Goal: Task Accomplishment & Management: Complete application form

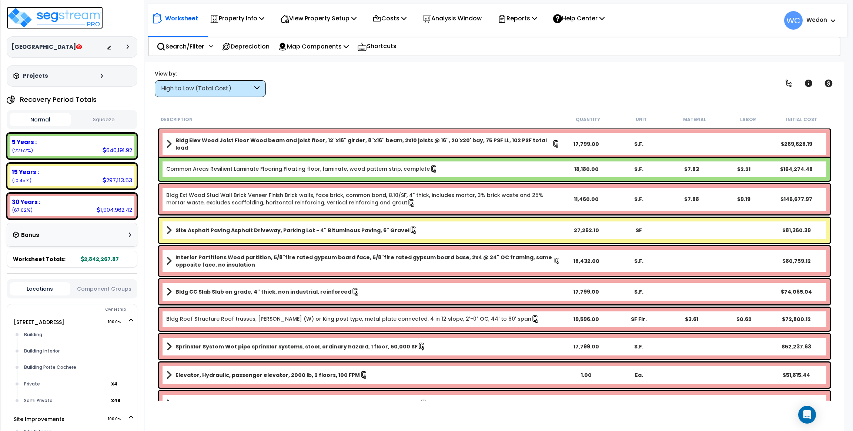
click at [39, 17] on img at bounding box center [55, 18] width 96 height 22
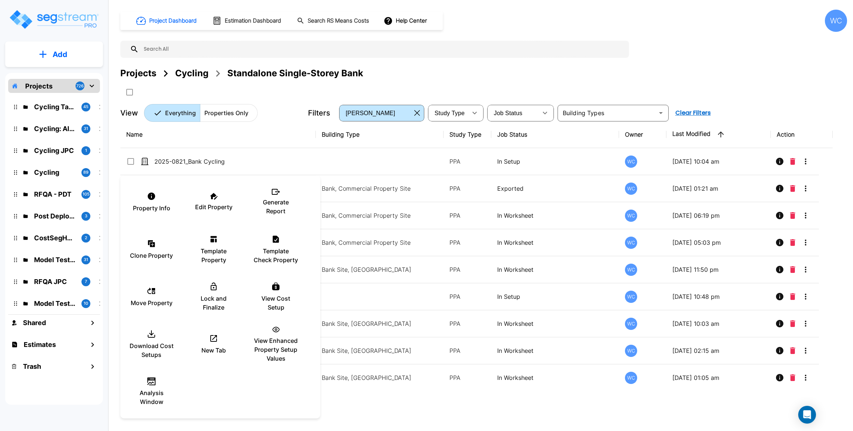
click at [516, 54] on div at bounding box center [426, 215] width 853 height 431
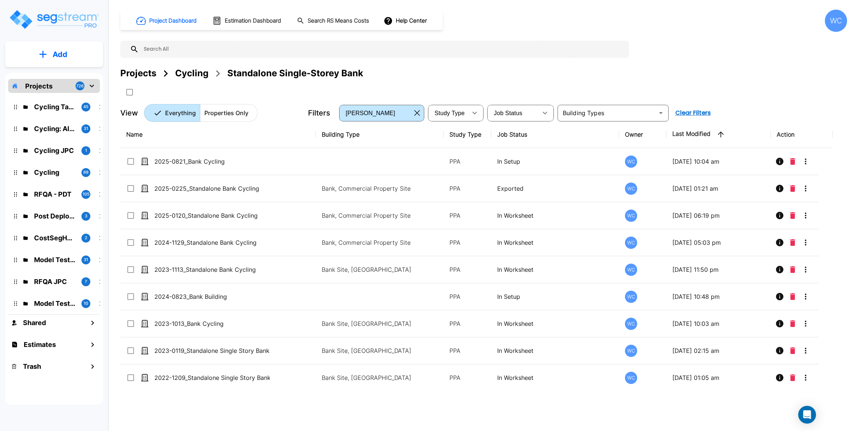
click at [137, 73] on div "Projects" at bounding box center [138, 73] width 36 height 13
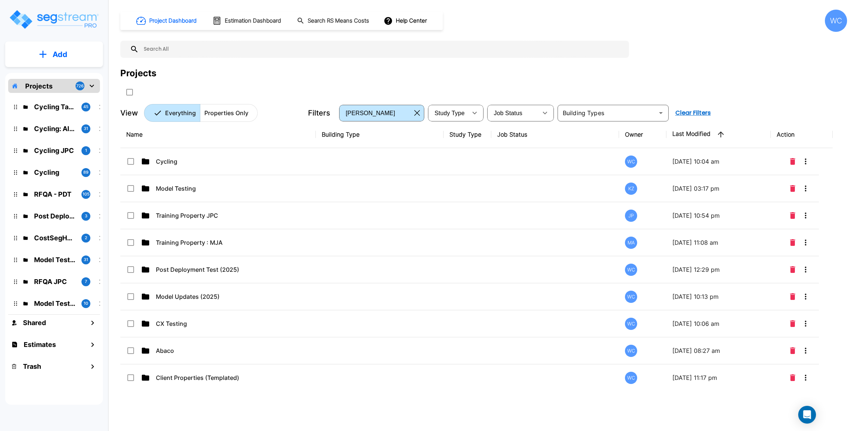
drag, startPoint x: 243, startPoint y: 112, endPoint x: 253, endPoint y: 86, distance: 27.7
click at [243, 112] on p "Properties Only" at bounding box center [226, 113] width 44 height 9
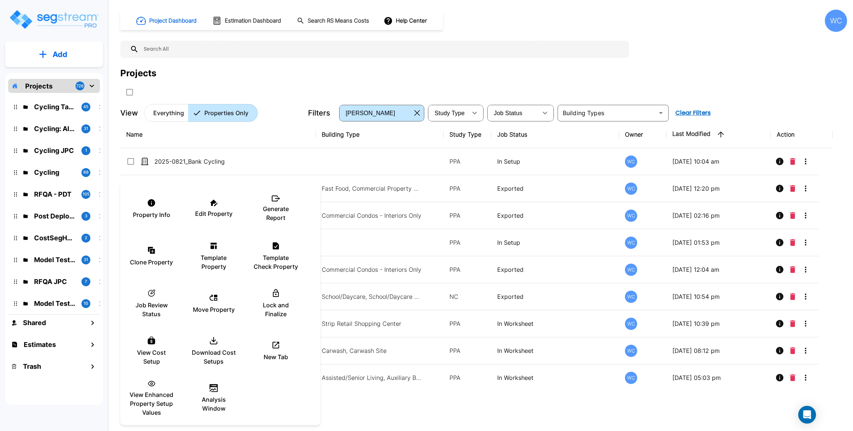
click at [687, 55] on div at bounding box center [426, 215] width 853 height 431
click at [279, 348] on icon at bounding box center [276, 345] width 7 height 7
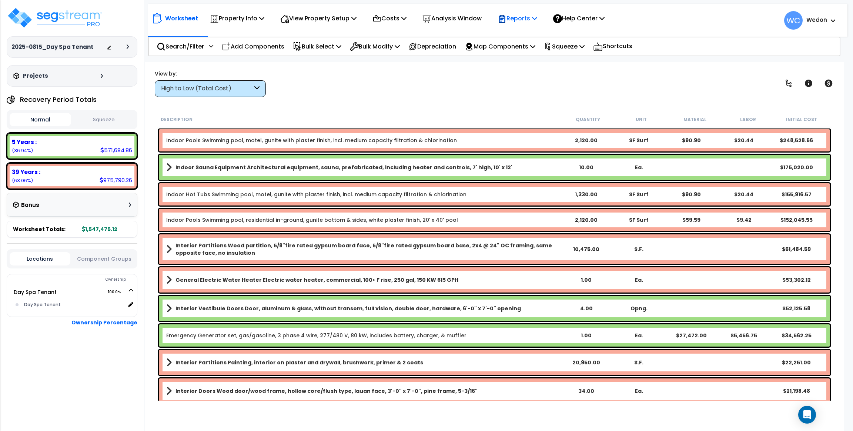
click at [538, 17] on p "Reports" at bounding box center [518, 18] width 40 height 10
click at [527, 36] on link "Get Report" at bounding box center [530, 35] width 73 height 15
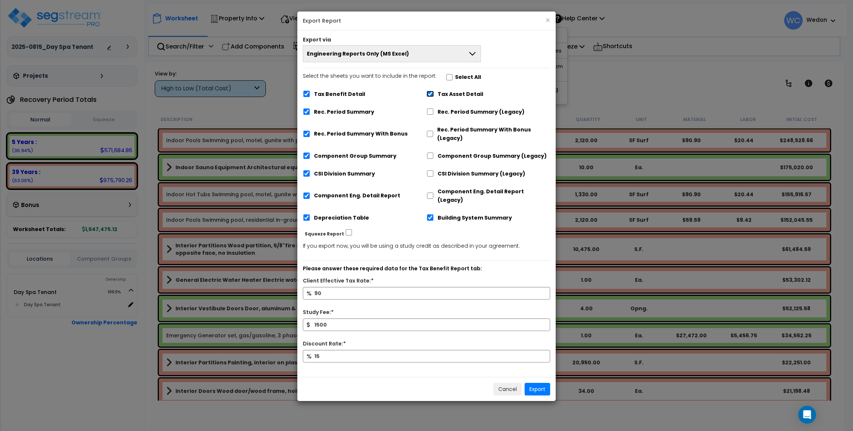
click at [427, 94] on input "Tax Asset Detail" at bounding box center [430, 94] width 7 height 6
checkbox input "false"
click at [327, 110] on label "Rec. Period Summary" at bounding box center [344, 112] width 60 height 9
click at [310, 110] on input "Rec. Period Summary" at bounding box center [306, 112] width 7 height 6
checkbox input "false"
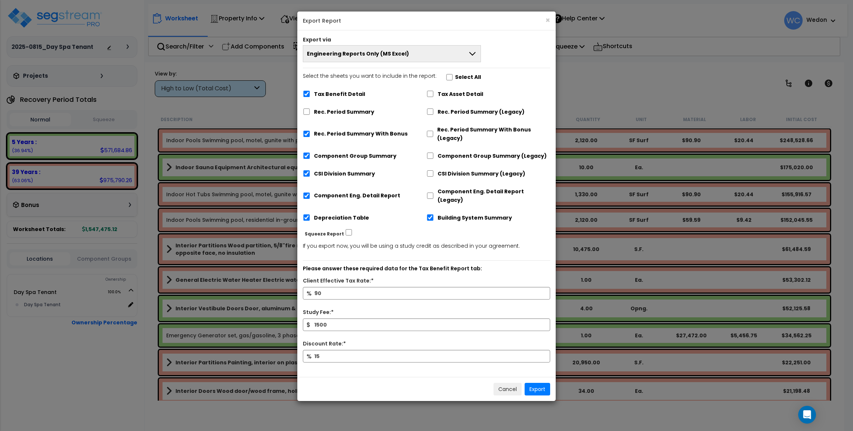
click at [326, 131] on label "Rec. Period Summary With Bonus" at bounding box center [361, 134] width 94 height 9
click at [310, 131] on input "Rec. Period Summary With Bonus" at bounding box center [306, 134] width 7 height 6
checkbox input "false"
click at [328, 156] on label "Component Group Summary" at bounding box center [355, 156] width 83 height 9
click at [310, 156] on input "Component Group Summary" at bounding box center [306, 156] width 7 height 6
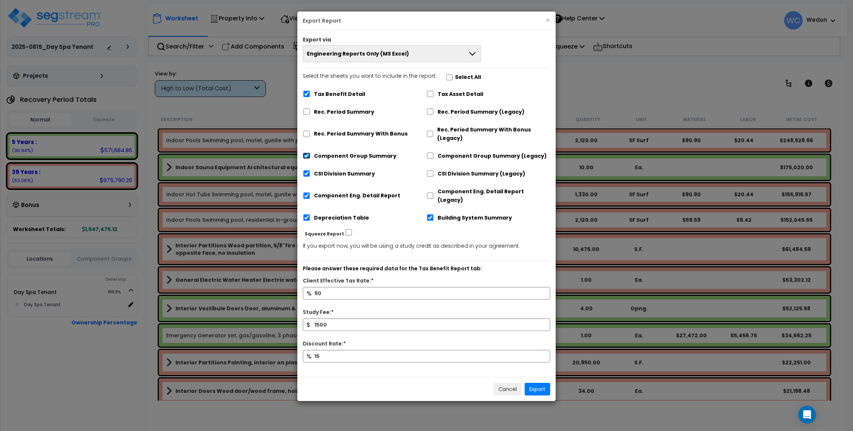
checkbox input "false"
click at [327, 173] on label "CSI Division Summary" at bounding box center [344, 174] width 61 height 9
click at [324, 192] on label "Component Eng. Detail Report" at bounding box center [357, 196] width 86 height 9
click at [311, 193] on input "Component Eng. Detail Report" at bounding box center [306, 196] width 7 height 6
checkbox input "false"
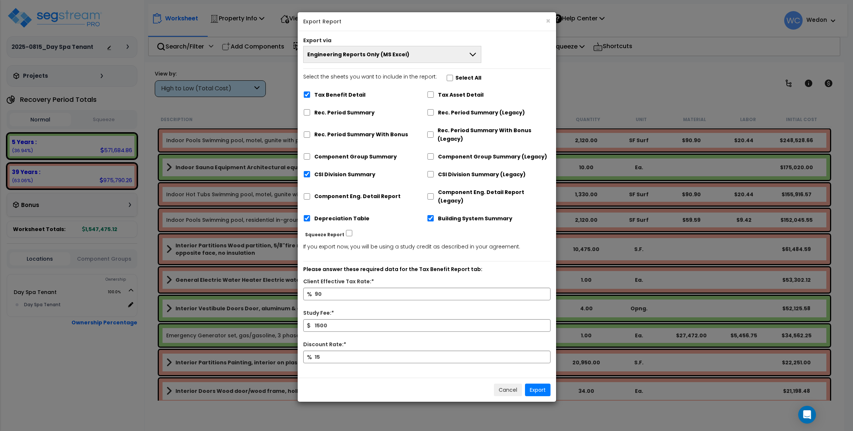
drag, startPoint x: 324, startPoint y: 211, endPoint x: 323, endPoint y: 190, distance: 20.8
click at [323, 214] on label "Depreciation Table" at bounding box center [341, 218] width 55 height 9
drag, startPoint x: 322, startPoint y: 177, endPoint x: 367, endPoint y: 181, distance: 45.7
click at [323, 176] on label "CSI Division Summary" at bounding box center [344, 174] width 61 height 9
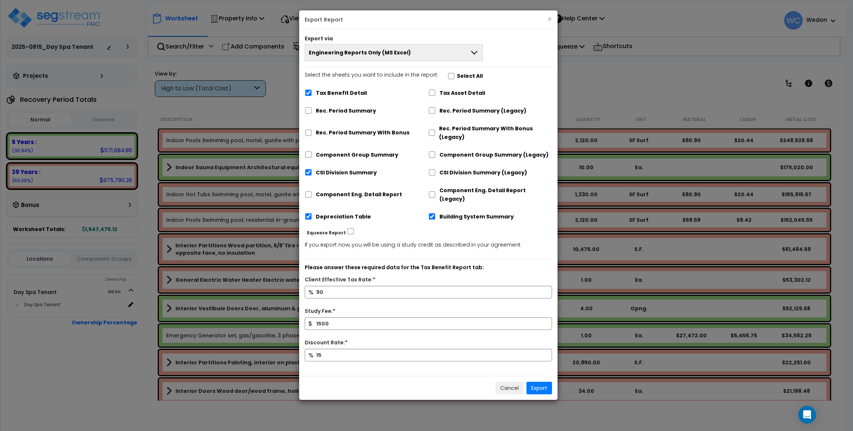
click at [347, 170] on label "CSI Division Summary" at bounding box center [346, 173] width 61 height 9
click at [317, 213] on label "Depreciation Table" at bounding box center [343, 217] width 55 height 9
drag, startPoint x: 310, startPoint y: 175, endPoint x: 310, endPoint y: 192, distance: 17.0
click at [310, 175] on input "CSI Division Summary" at bounding box center [308, 173] width 7 height 6
checkbox input "false"
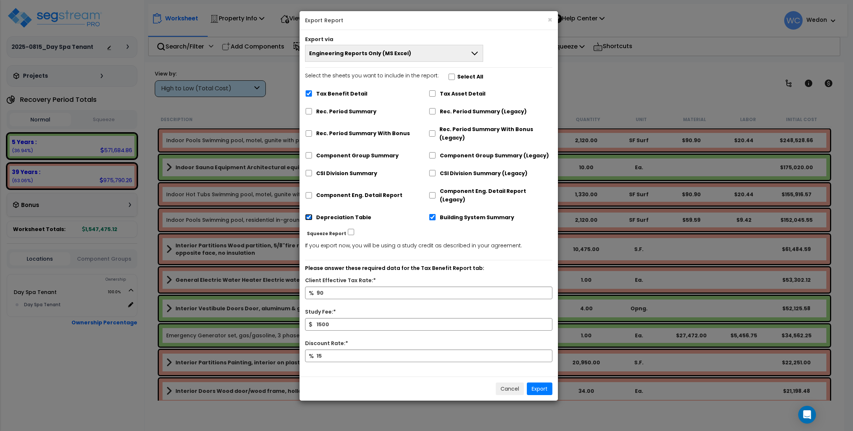
click at [310, 214] on input "Depreciation Table" at bounding box center [308, 217] width 7 height 6
checkbox input "false"
click at [434, 214] on input "Building System Summary" at bounding box center [432, 217] width 7 height 6
checkbox input "false"
click at [389, 100] on div "Tax Benefit Detail" at bounding box center [367, 93] width 124 height 14
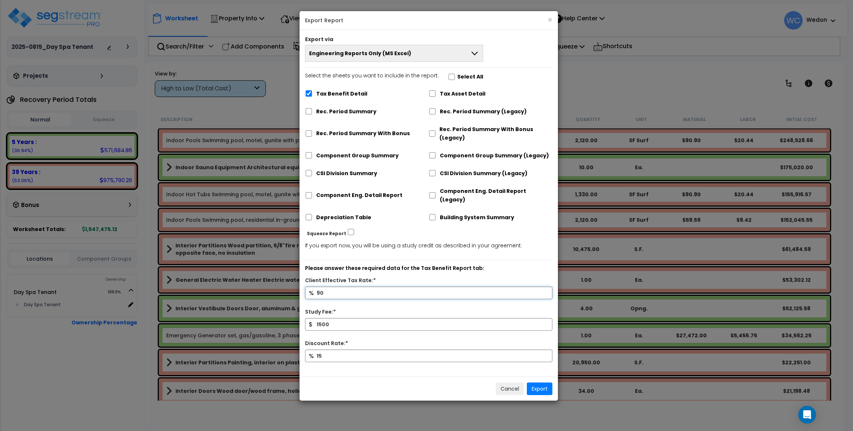
drag, startPoint x: 332, startPoint y: 282, endPoint x: 337, endPoint y: 280, distance: 6.2
click at [330, 287] on input "90" at bounding box center [428, 293] width 247 height 13
click at [375, 299] on div "% 90" at bounding box center [429, 297] width 259 height 21
click at [355, 318] on input "1500" at bounding box center [428, 324] width 247 height 13
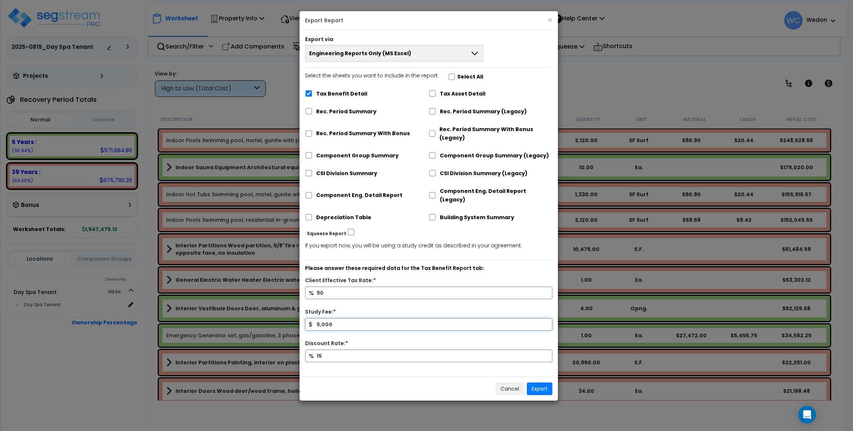
type input "5,000"
click at [383, 298] on div "% 90" at bounding box center [429, 297] width 259 height 21
type input "75"
click at [420, 308] on div "Study Fee:*" at bounding box center [429, 313] width 259 height 10
drag, startPoint x: 461, startPoint y: 62, endPoint x: 459, endPoint y: 55, distance: 7.3
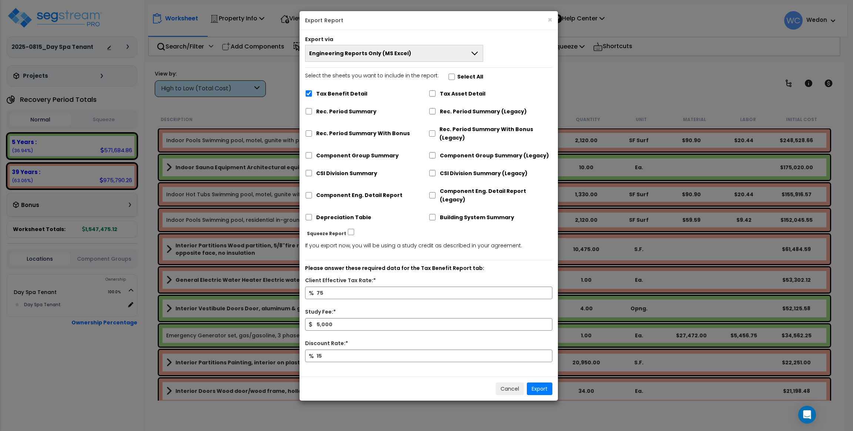
click at [460, 62] on div "Export via Engineering Reports Only (MS Excel) Engineering Reports Only (MS Exc…" at bounding box center [429, 203] width 259 height 347
click at [459, 52] on button "Engineering Reports Only (MS Excel)" at bounding box center [394, 53] width 178 height 17
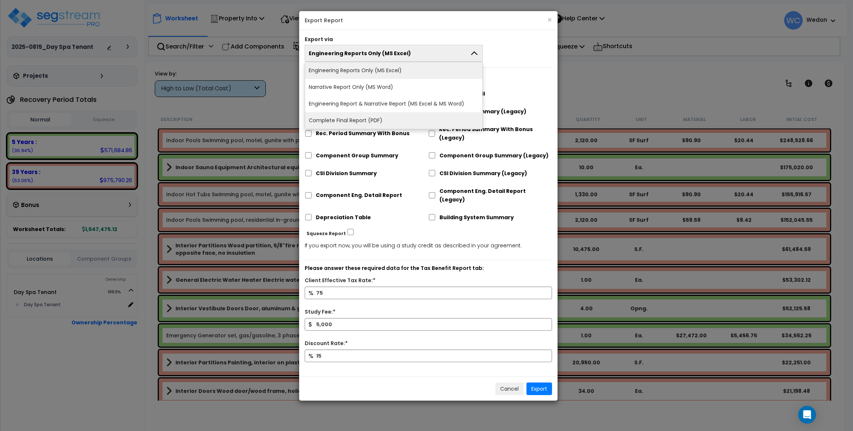
click at [369, 117] on li "Complete Final Report (PDF)" at bounding box center [393, 120] width 177 height 17
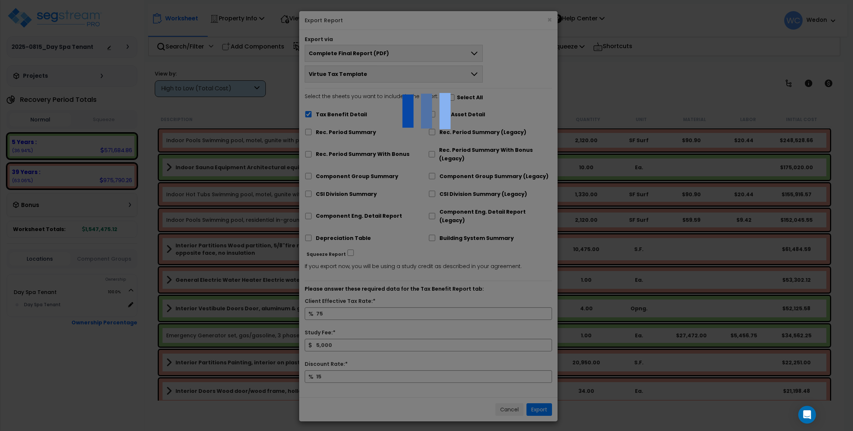
click at [512, 67] on div at bounding box center [426, 215] width 853 height 431
click at [513, 272] on div at bounding box center [426, 215] width 853 height 431
click at [396, 383] on div at bounding box center [426, 215] width 853 height 431
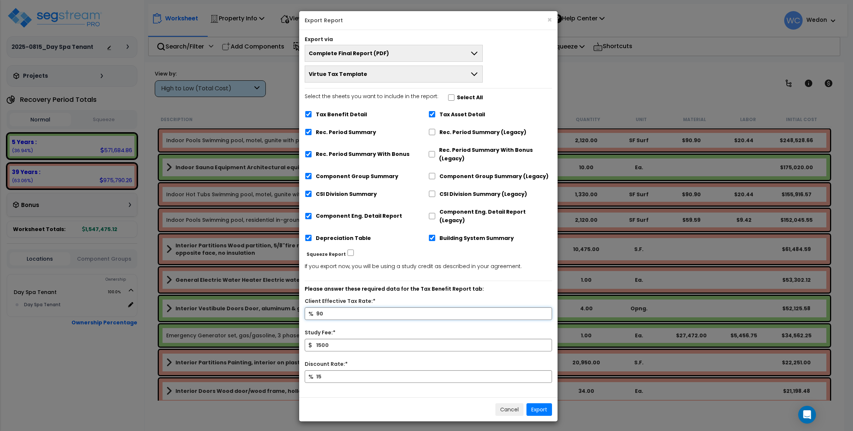
click at [373, 307] on input "90" at bounding box center [428, 313] width 247 height 13
type input "75"
click at [361, 339] on input "1500" at bounding box center [428, 345] width 247 height 13
type input "5,000"
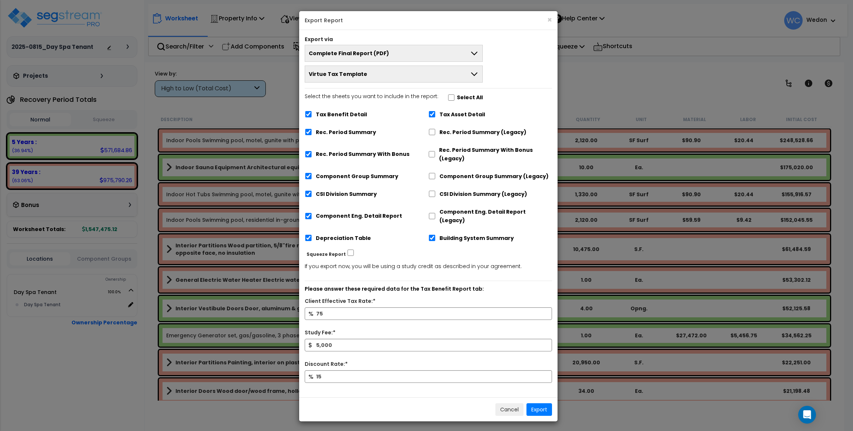
click at [470, 262] on p "If you export now, you will be using a study credit as described in your agreem…" at bounding box center [428, 266] width 247 height 9
click at [541, 403] on button "Export" at bounding box center [540, 409] width 26 height 13
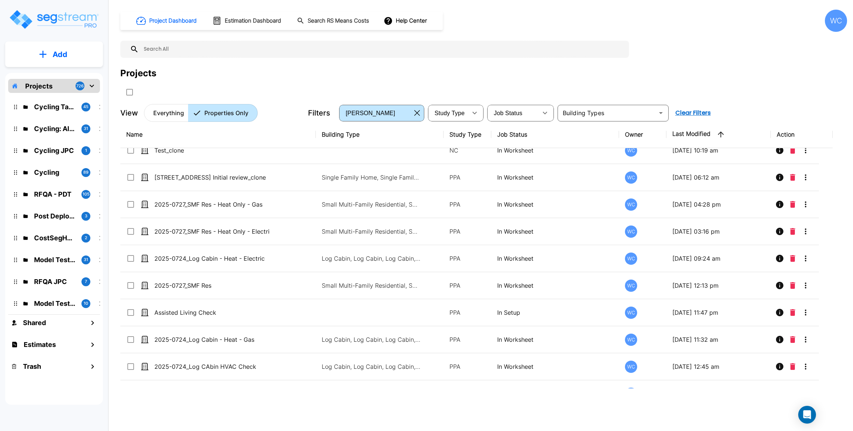
scroll to position [1055, 0]
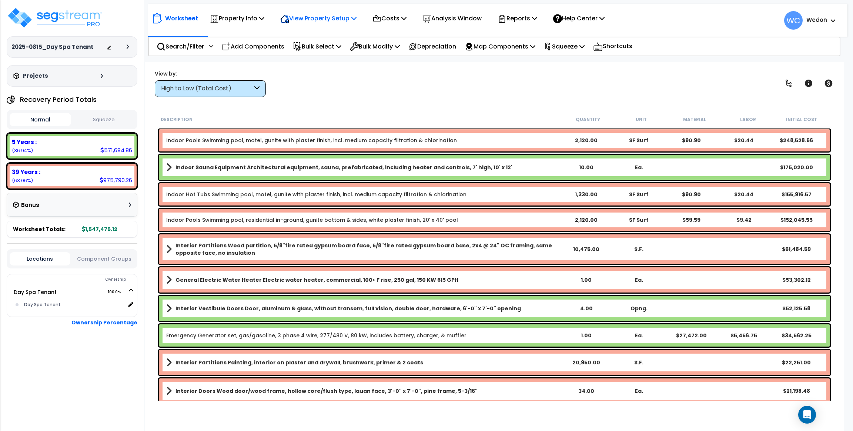
click at [264, 21] on p "View Property Setup" at bounding box center [237, 18] width 54 height 10
click at [319, 47] on link "View Questionnaire" at bounding box center [313, 50] width 73 height 15
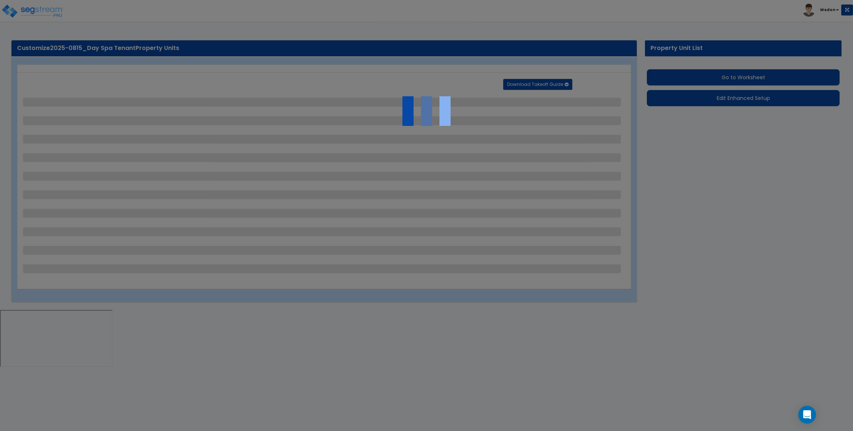
select select "1"
select select "3"
select select "6"
select select "1"
select select "2"
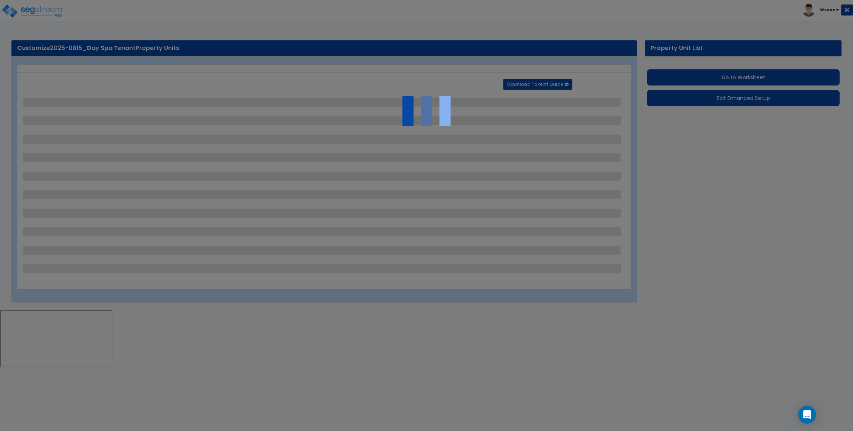
select select "3"
select select "1"
select select "2"
select select "3"
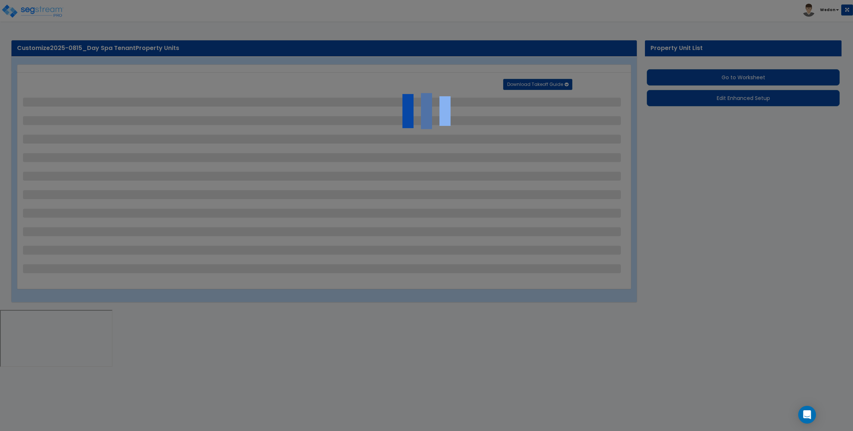
select select "1"
select select "2"
select select "4"
select select "3"
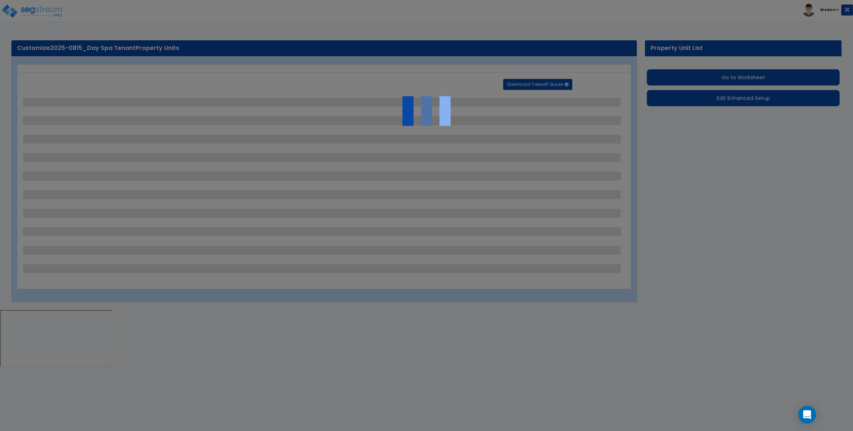
select select "5"
select select "7"
select select "2"
select select "3"
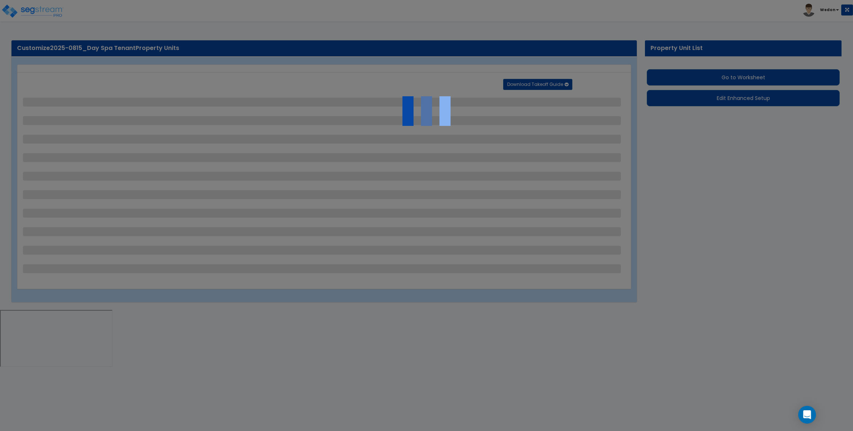
select select "1"
select select "3"
select select "4"
select select "2"
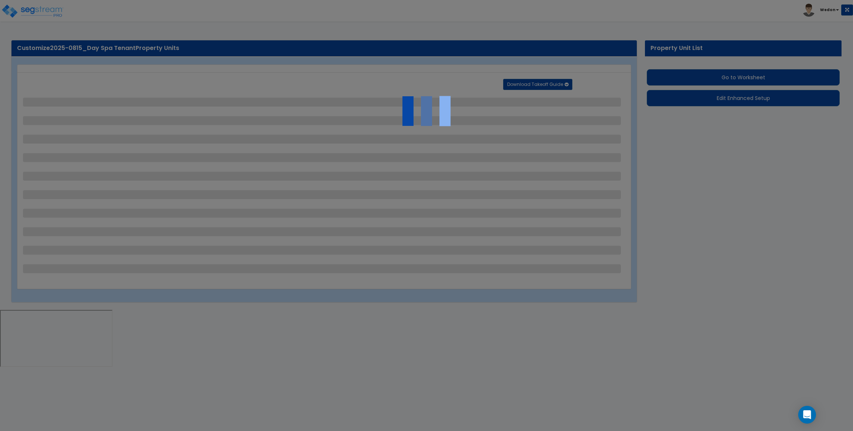
select select "1"
select select "4"
select select "1"
select select "2"
select select "4"
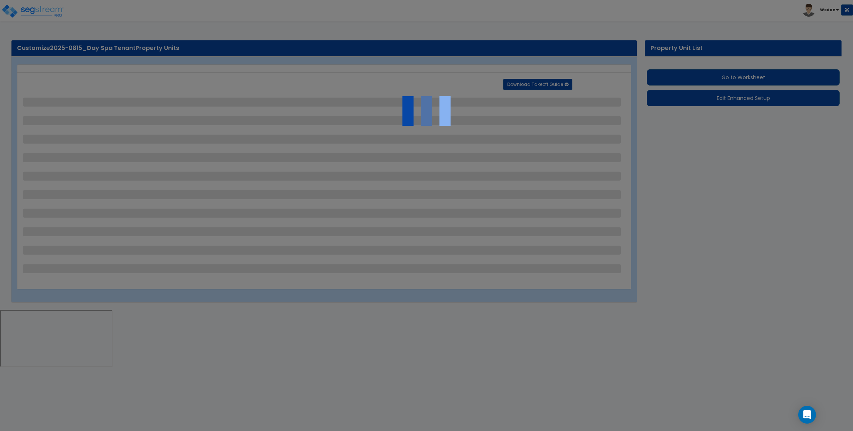
select select "3"
select select "1"
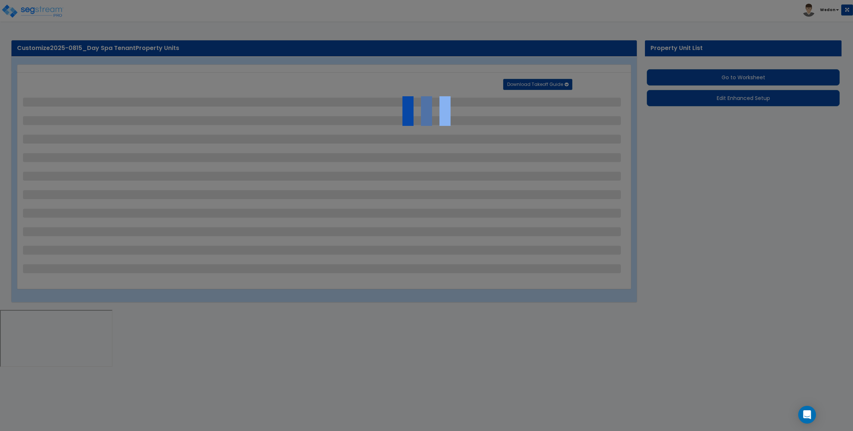
select select "3"
select select "1"
select select "2"
select select "1"
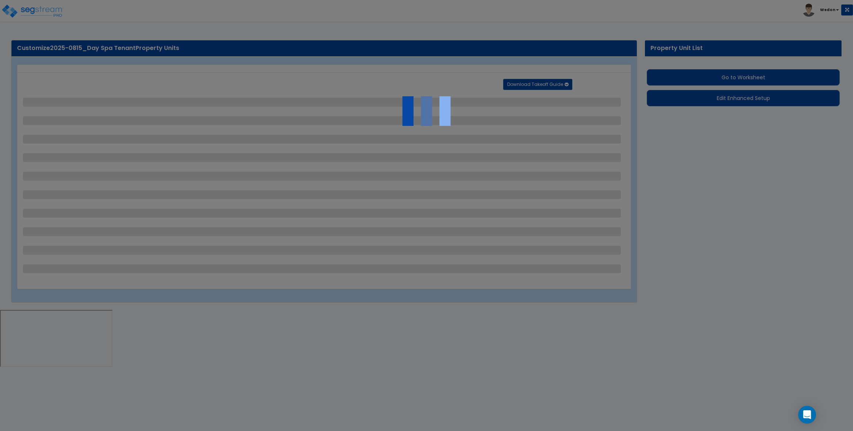
select select "3"
select select "1"
select select "2"
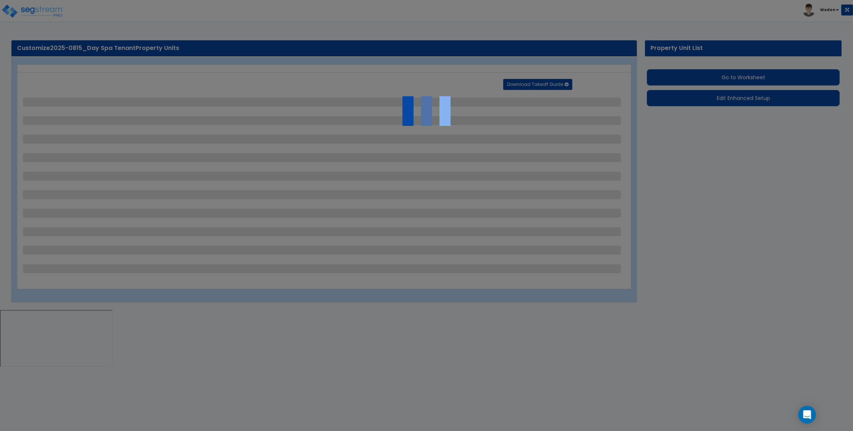
select select "2"
select select "1"
select select "3"
select select "1"
select select "2"
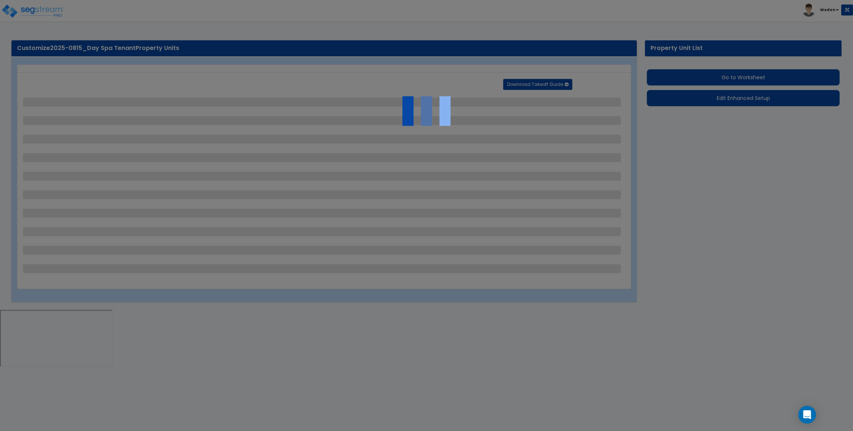
select select "3"
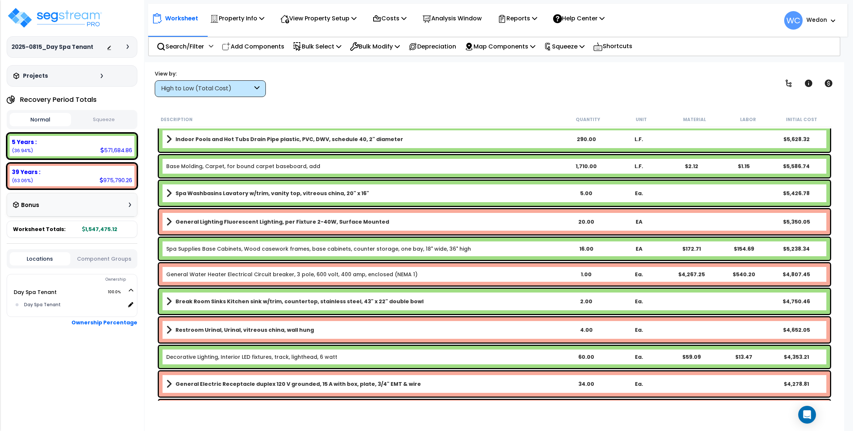
scroll to position [1157, 0]
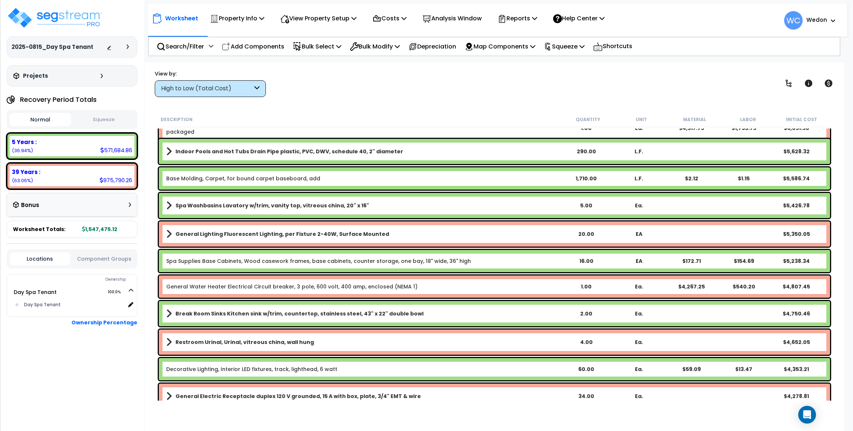
click at [240, 93] on div "High to Low (Total Cost)" at bounding box center [210, 88] width 111 height 17
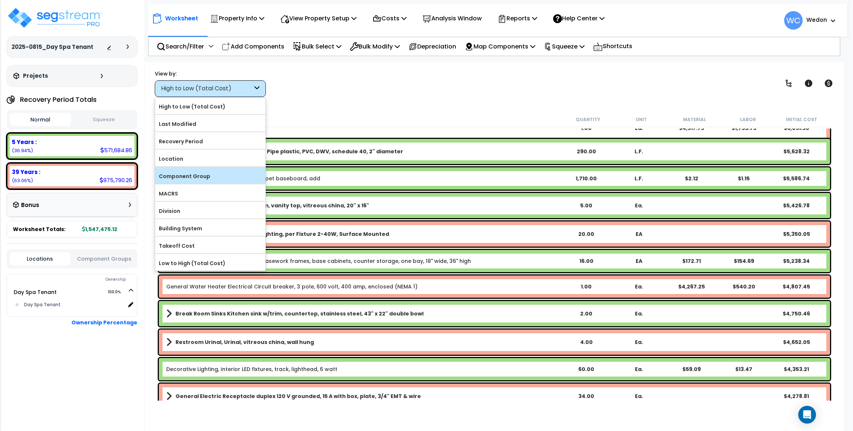
click at [190, 172] on label "Component Group" at bounding box center [210, 176] width 110 height 11
click at [0, 0] on input "Component Group" at bounding box center [0, 0] width 0 height 0
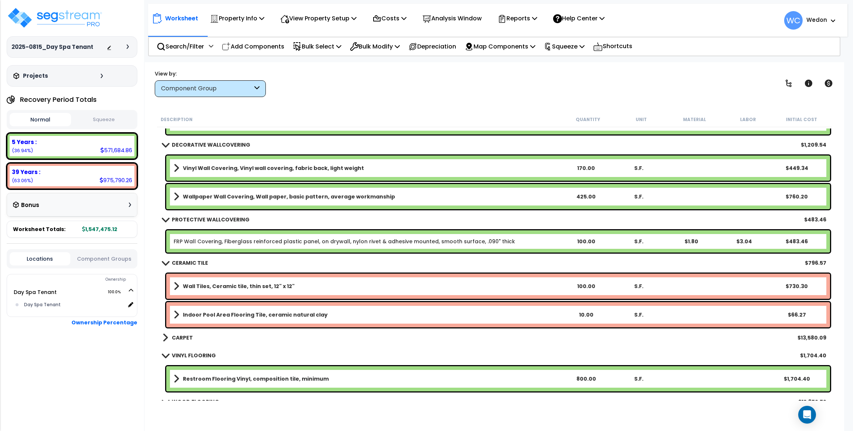
scroll to position [0, 0]
click at [411, 84] on div "View by: Component Group High to Low (Total Cost)" at bounding box center [494, 83] width 685 height 27
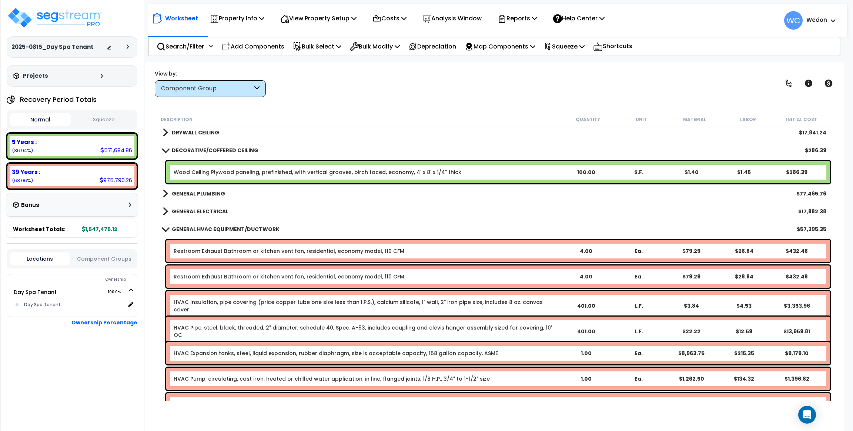
scroll to position [1435, 0]
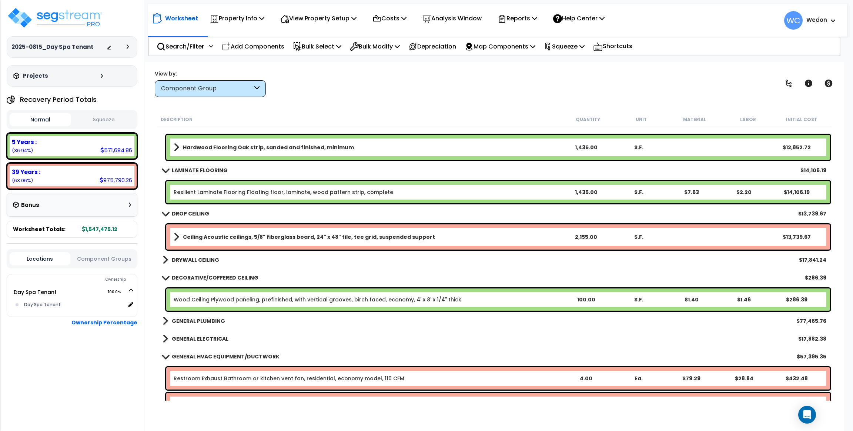
click at [190, 338] on b "GENERAL ELECTRICAL" at bounding box center [200, 338] width 57 height 7
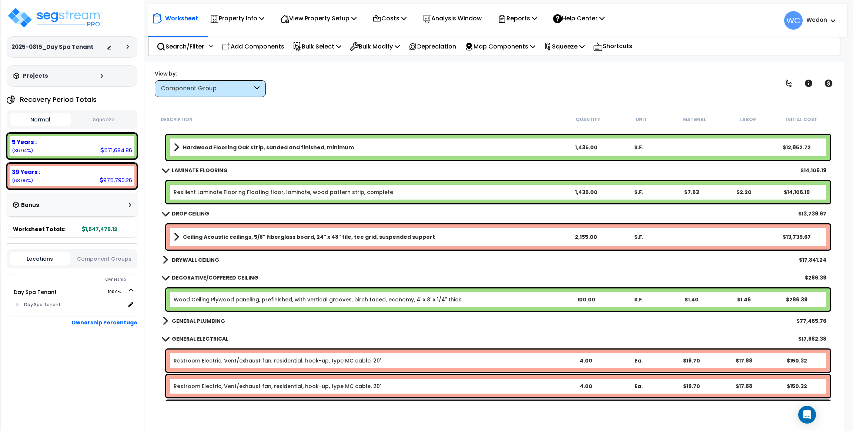
click at [194, 320] on b "GENERAL PLUMBING" at bounding box center [198, 320] width 53 height 7
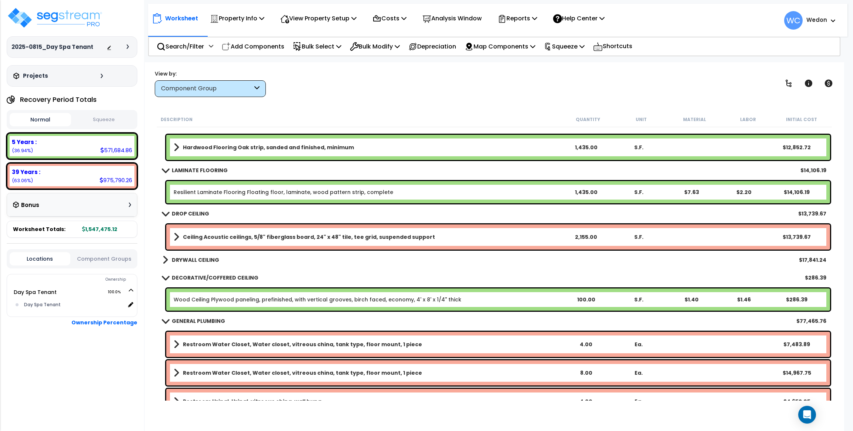
click at [194, 257] on b "DRYWALL CEILING" at bounding box center [195, 259] width 47 height 7
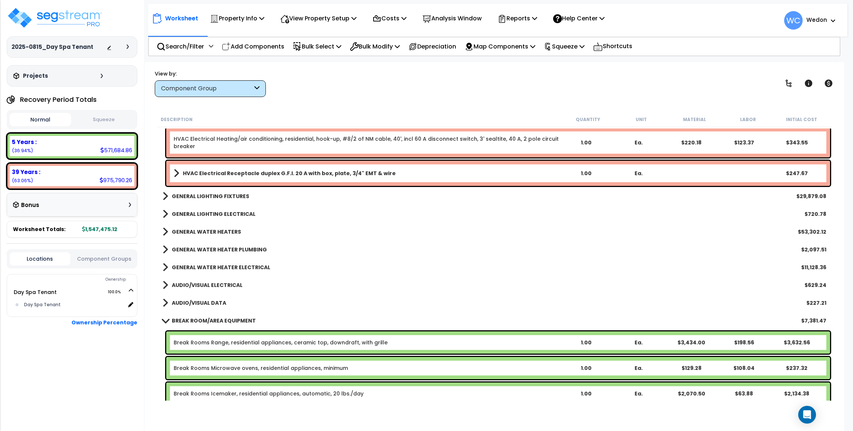
scroll to position [32, 0]
click at [706, 16] on div "Worksheet Property Info Property Setup Add Property Unit Template property Clon…" at bounding box center [498, 17] width 700 height 26
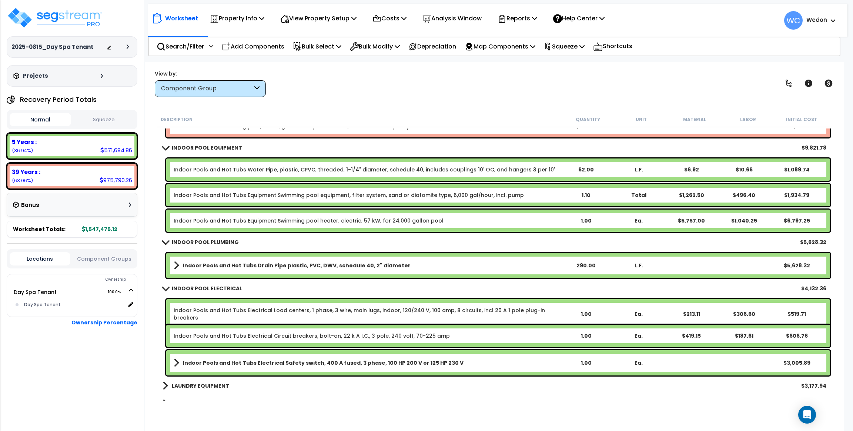
scroll to position [3919, 0]
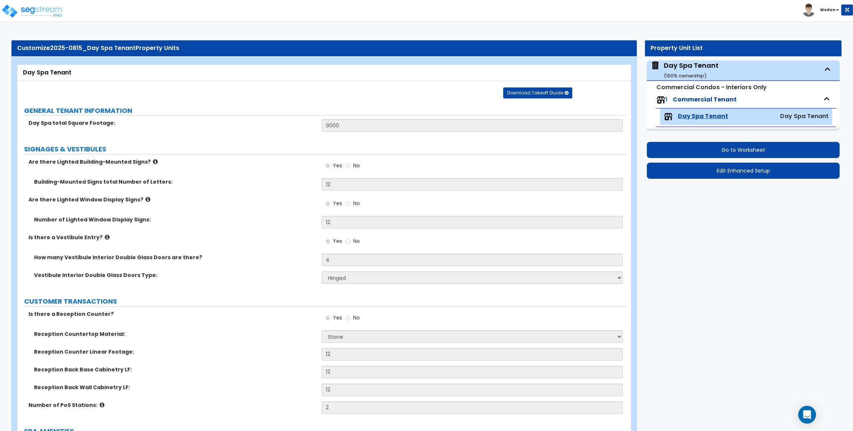
select select "1"
select select "3"
select select "6"
select select "1"
select select "2"
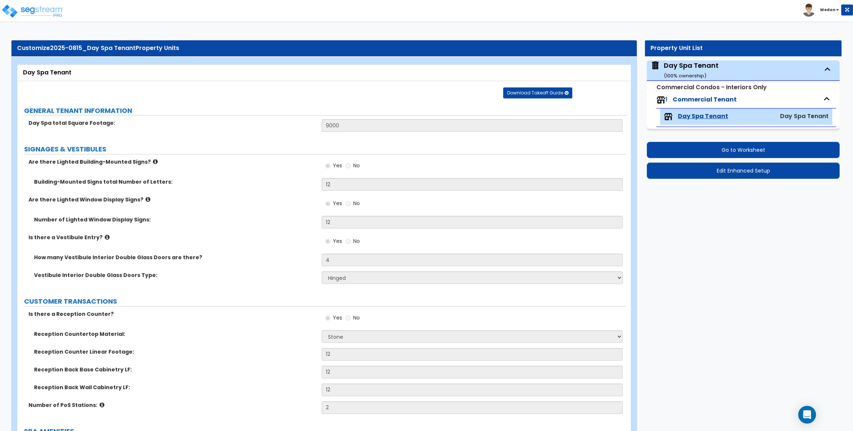
select select "3"
select select "1"
select select "2"
select select "3"
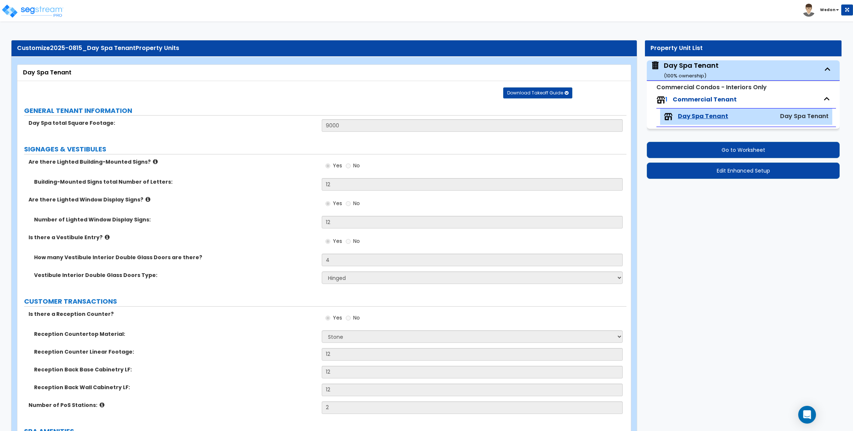
select select "1"
select select "2"
select select "4"
select select "3"
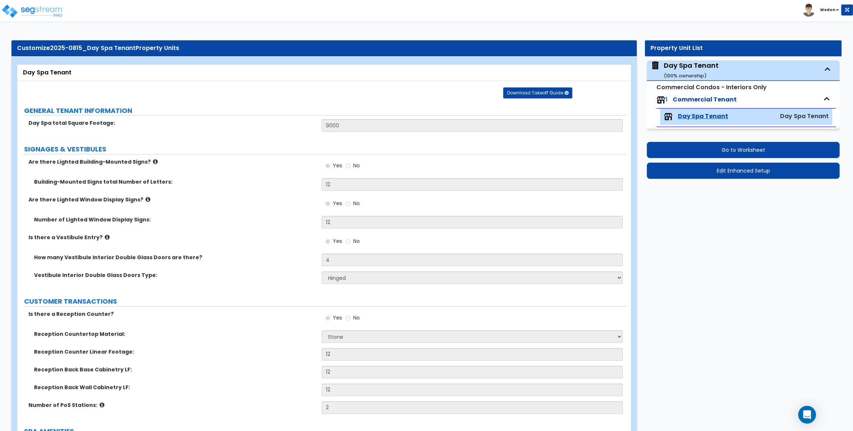
select select "5"
select select "7"
select select "2"
select select "3"
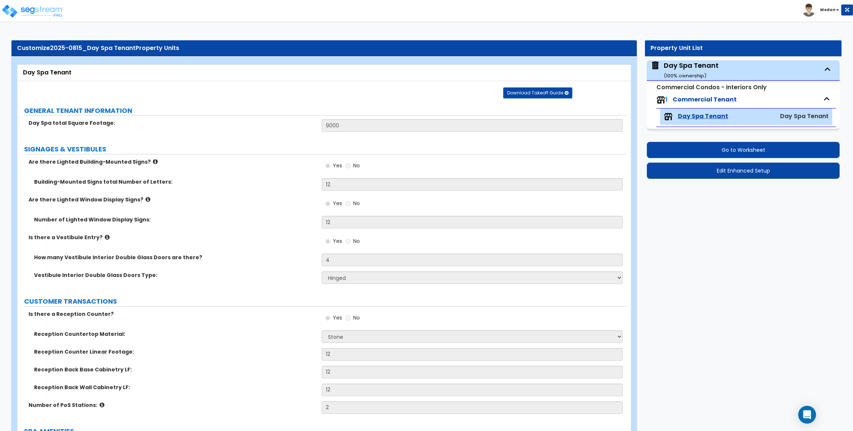
select select "1"
select select "3"
select select "4"
select select "2"
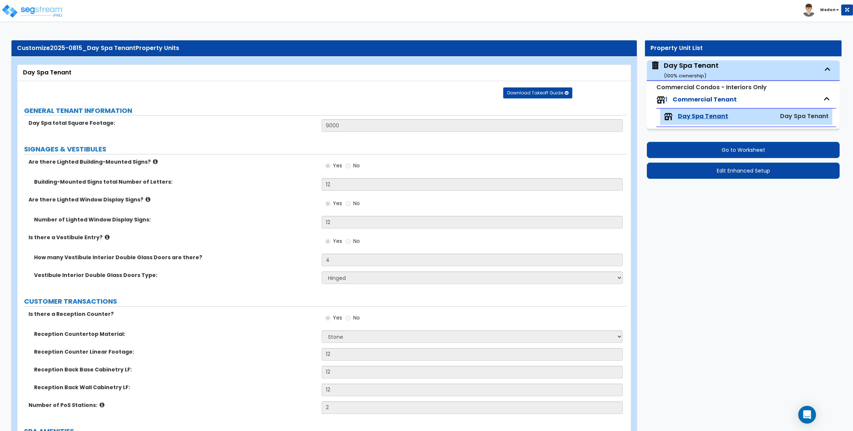
select select "1"
select select "4"
select select "1"
select select "2"
select select "4"
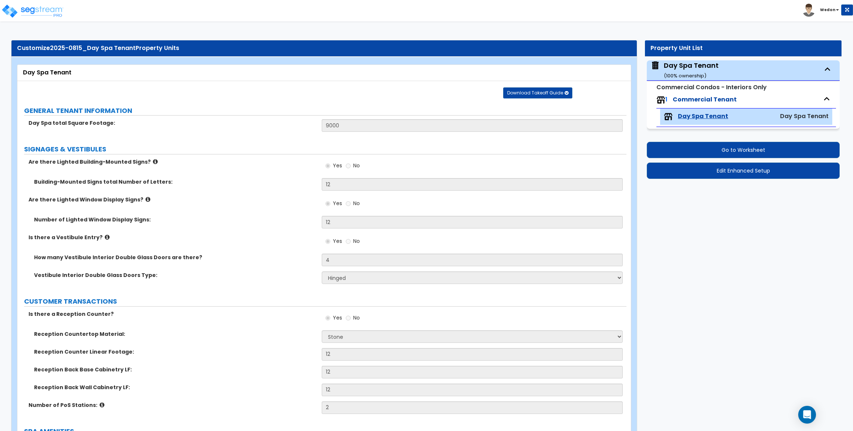
select select "3"
select select "1"
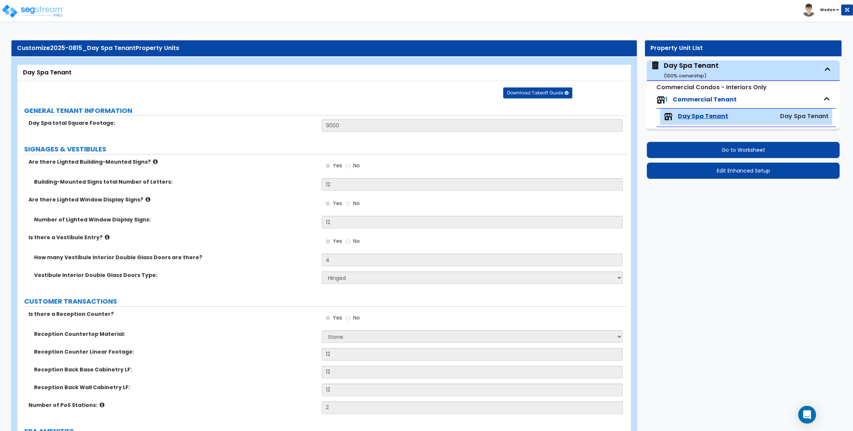
select select "3"
select select "1"
select select "2"
select select "1"
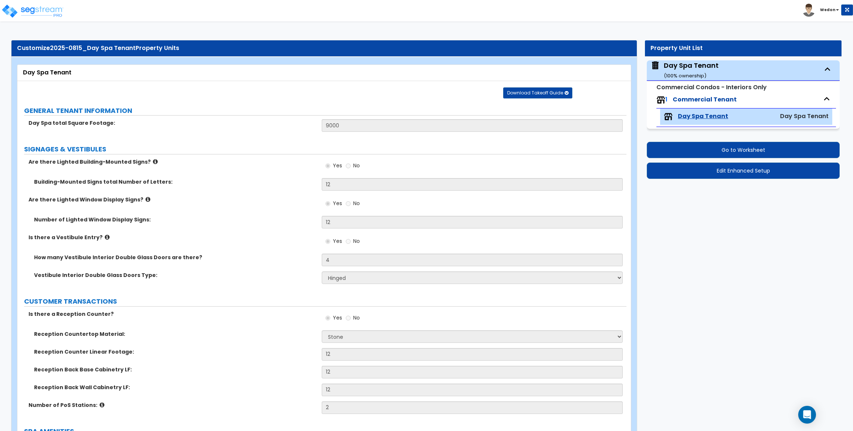
select select "3"
select select "1"
select select "2"
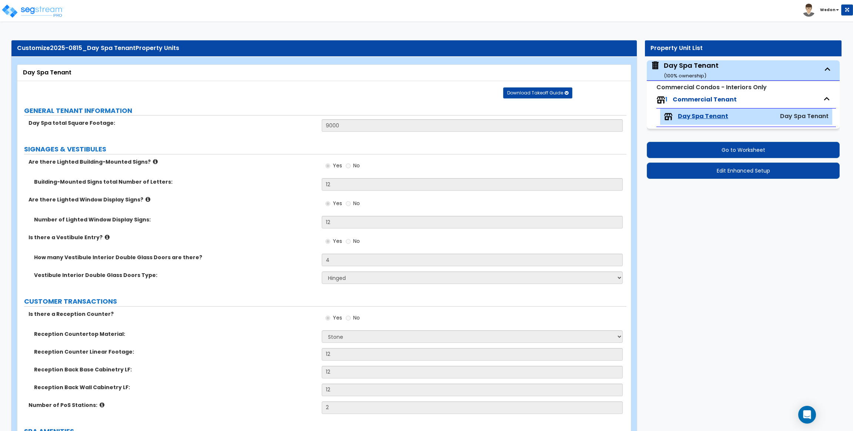
select select "2"
select select "1"
select select "3"
select select "1"
select select "2"
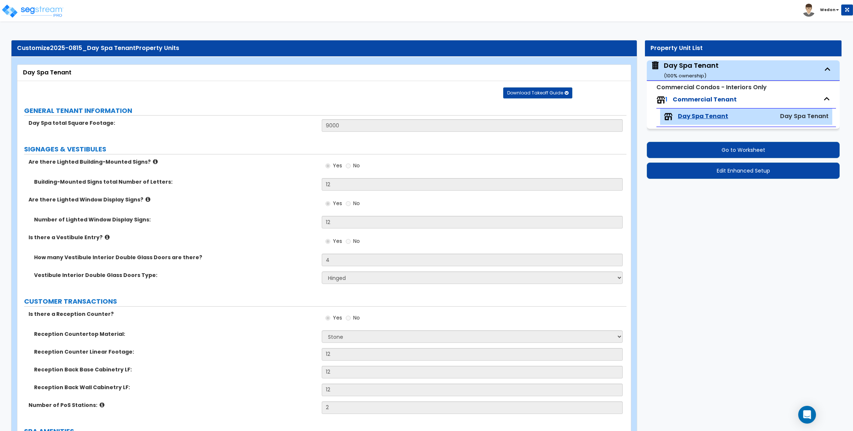
select select "3"
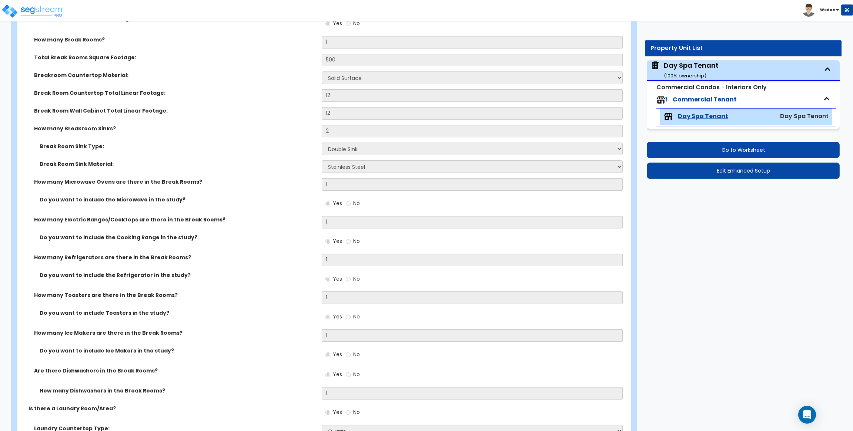
scroll to position [2333, 0]
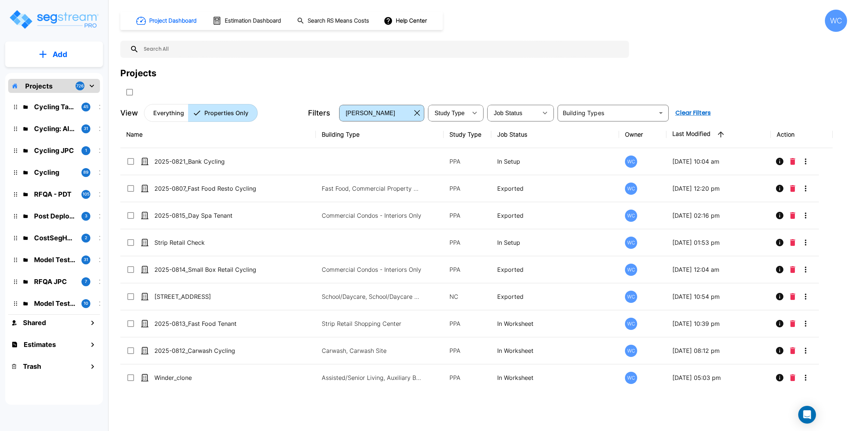
scroll to position [1889, 0]
